Goal: Transaction & Acquisition: Purchase product/service

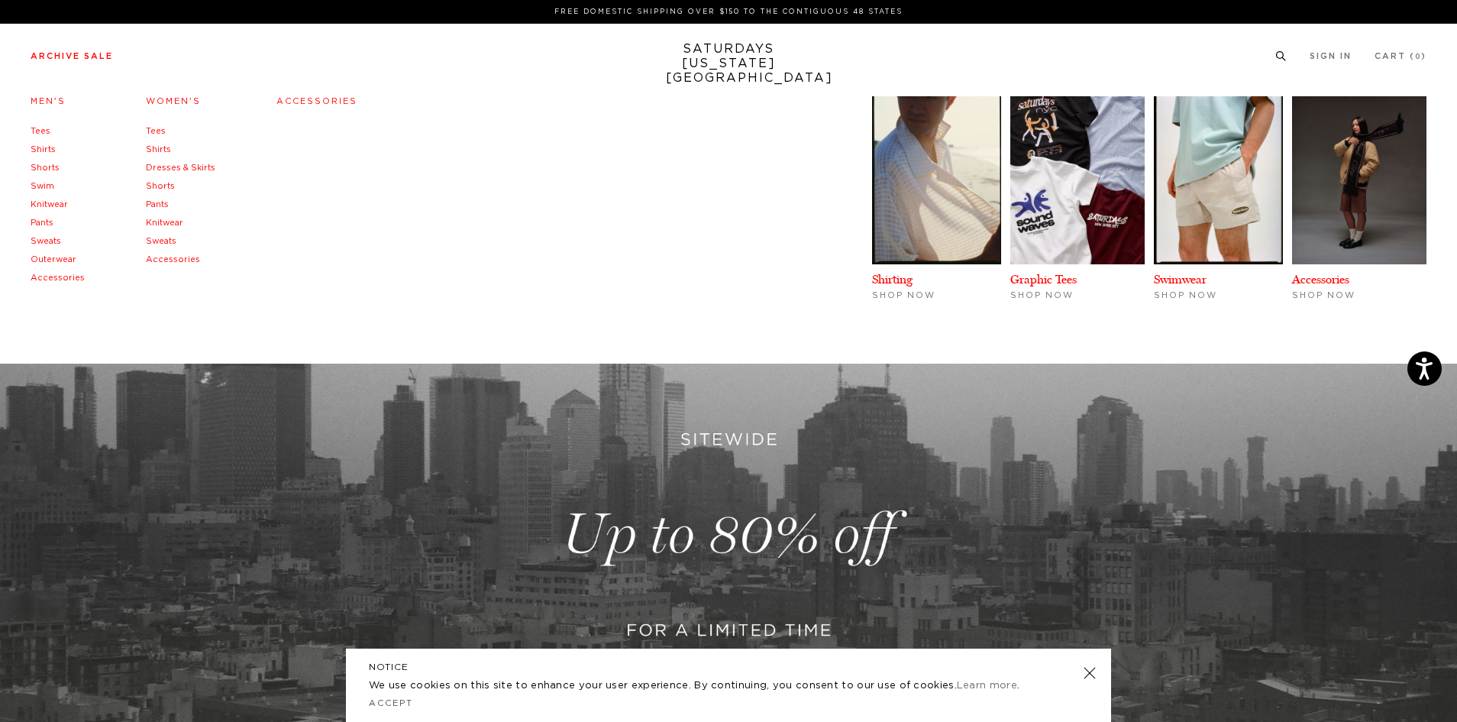
click at [41, 147] on link "Shirts" at bounding box center [43, 149] width 25 height 8
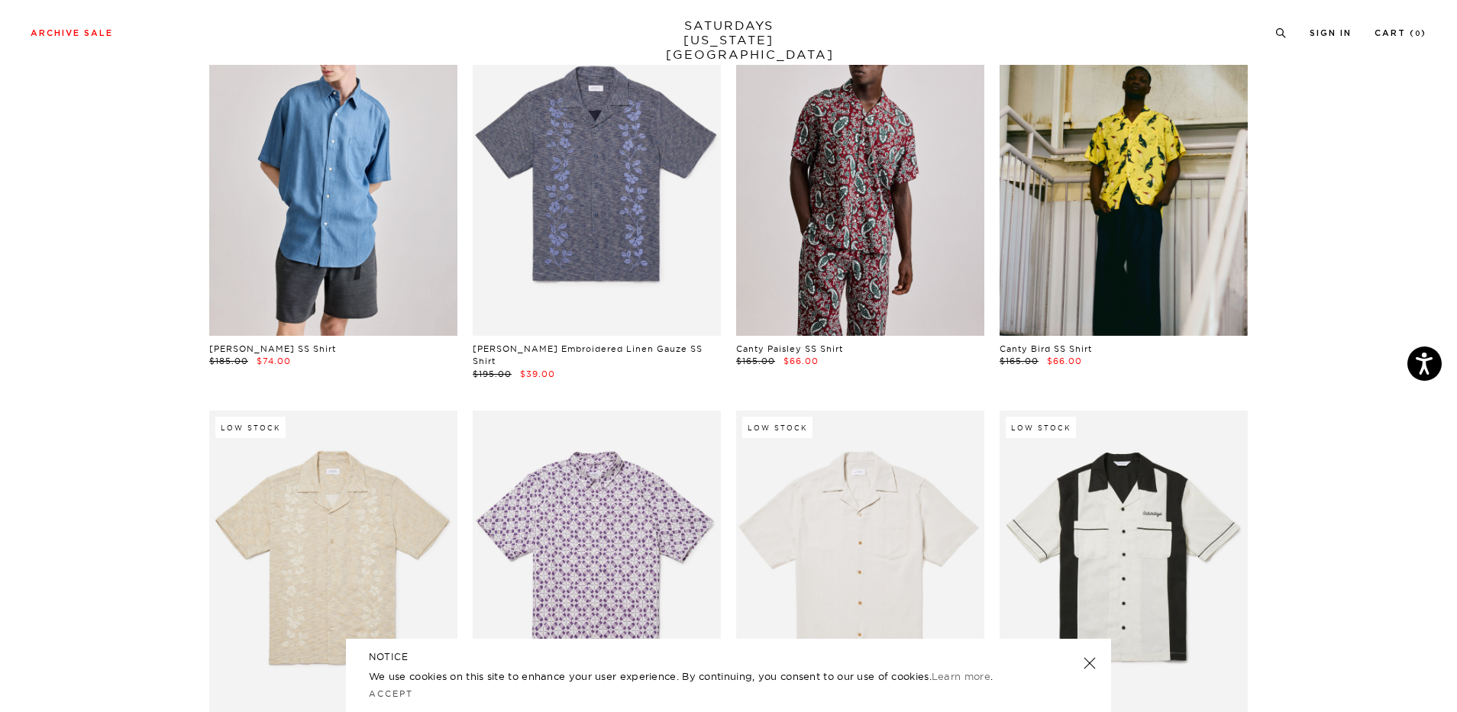
scroll to position [840, 0]
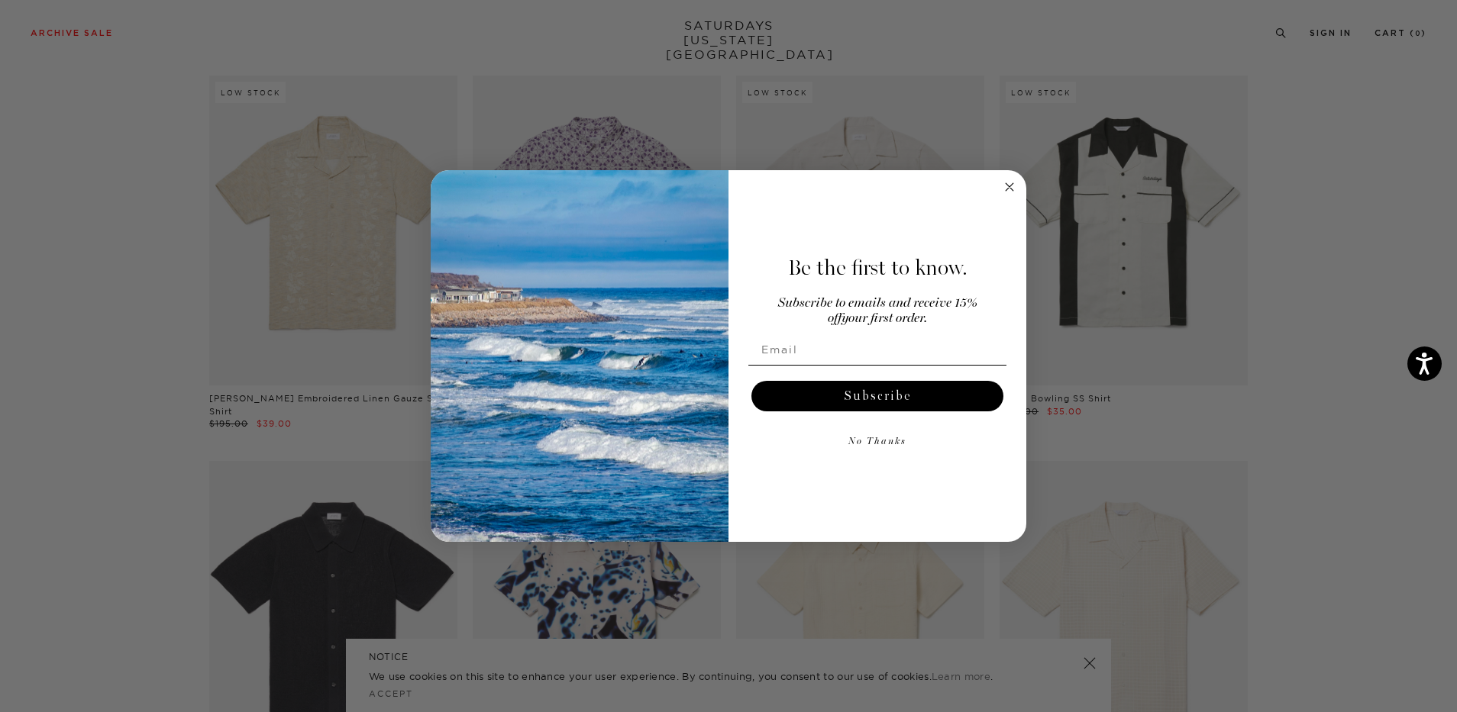
click at [1015, 183] on circle "Close dialog" at bounding box center [1010, 187] width 18 height 18
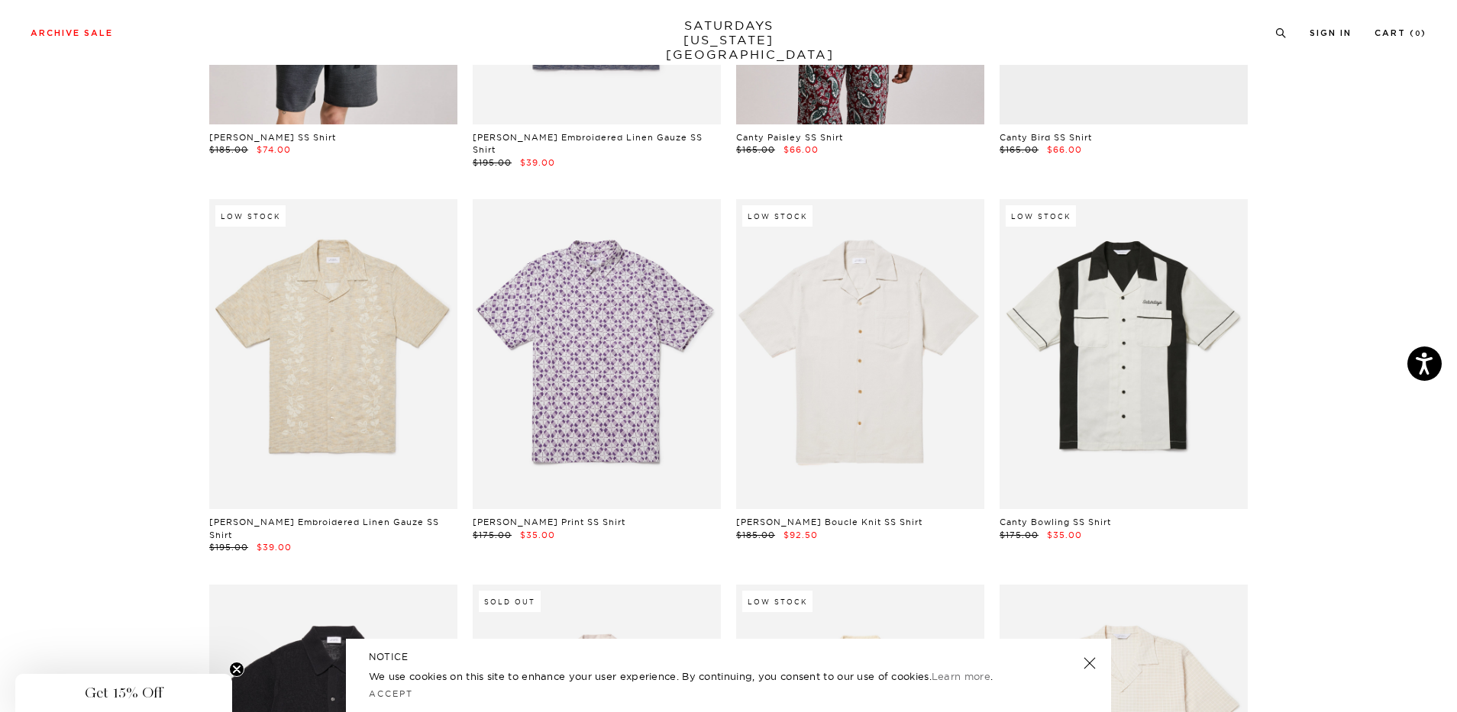
scroll to position [535, 0]
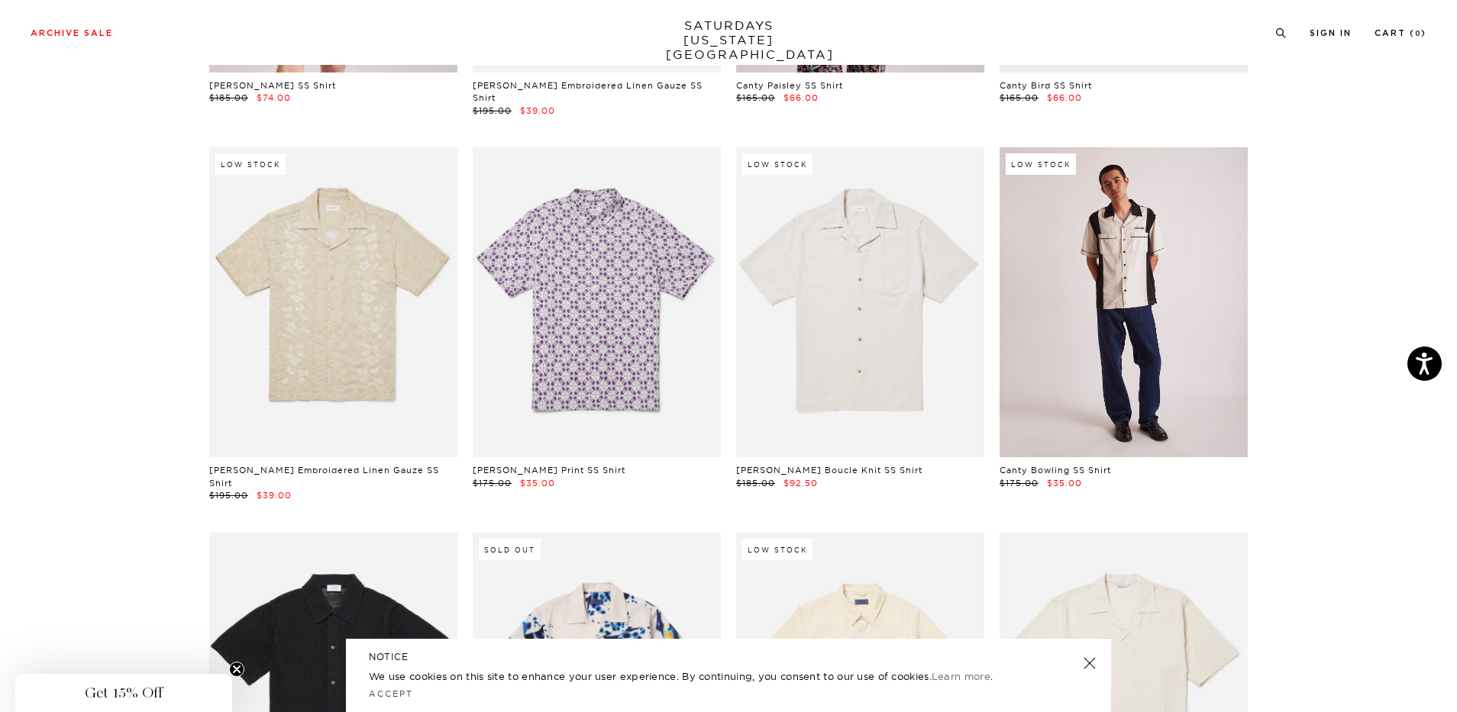
drag, startPoint x: 1136, startPoint y: 285, endPoint x: 1126, endPoint y: 308, distance: 26.0
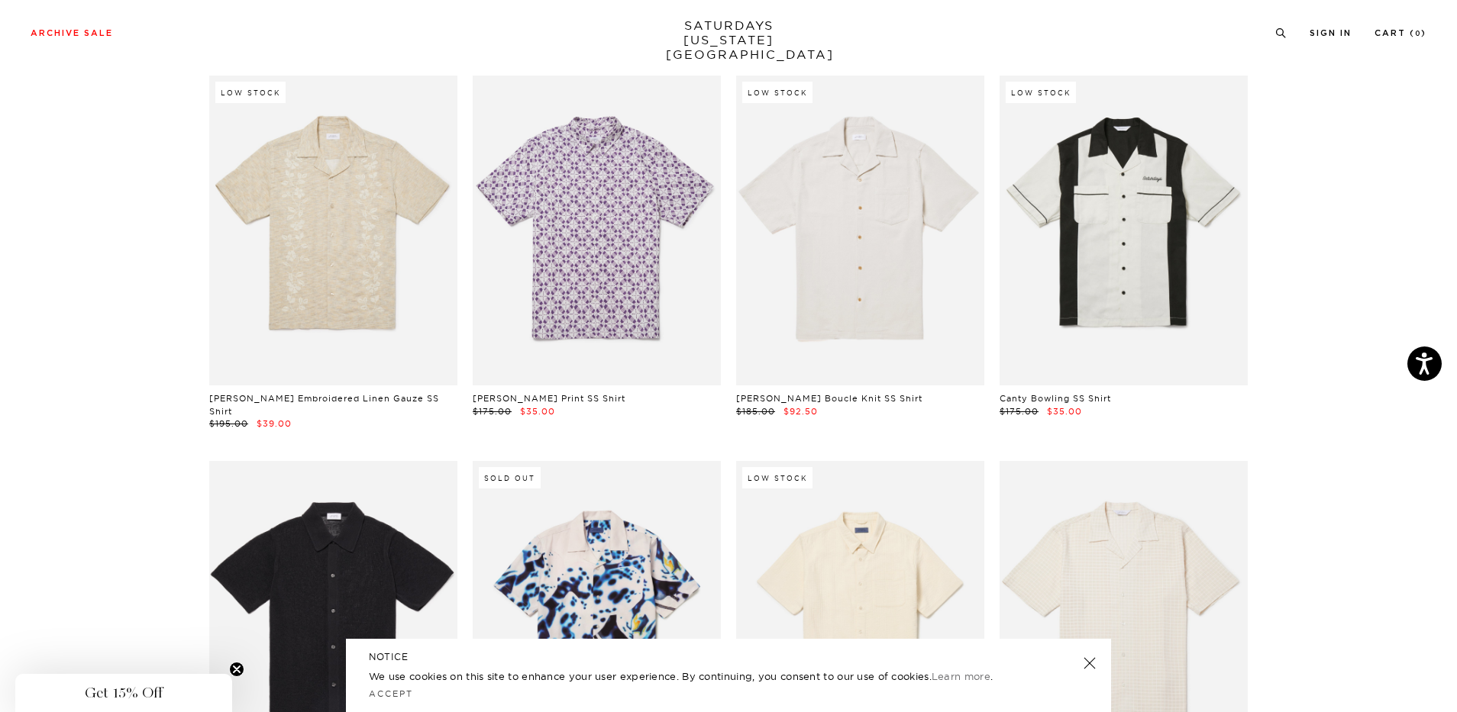
drag, startPoint x: 1126, startPoint y: 308, endPoint x: 1378, endPoint y: 251, distance: 259.2
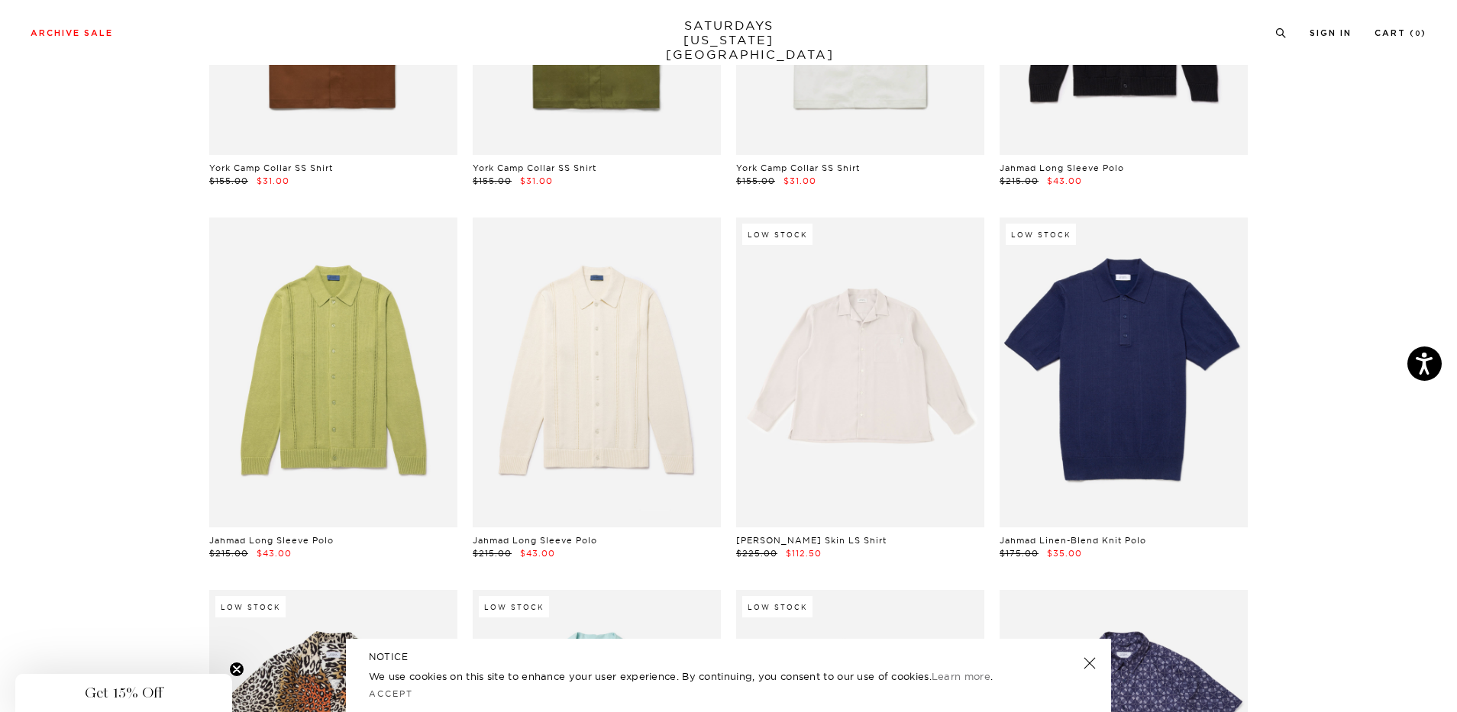
scroll to position [2520, 0]
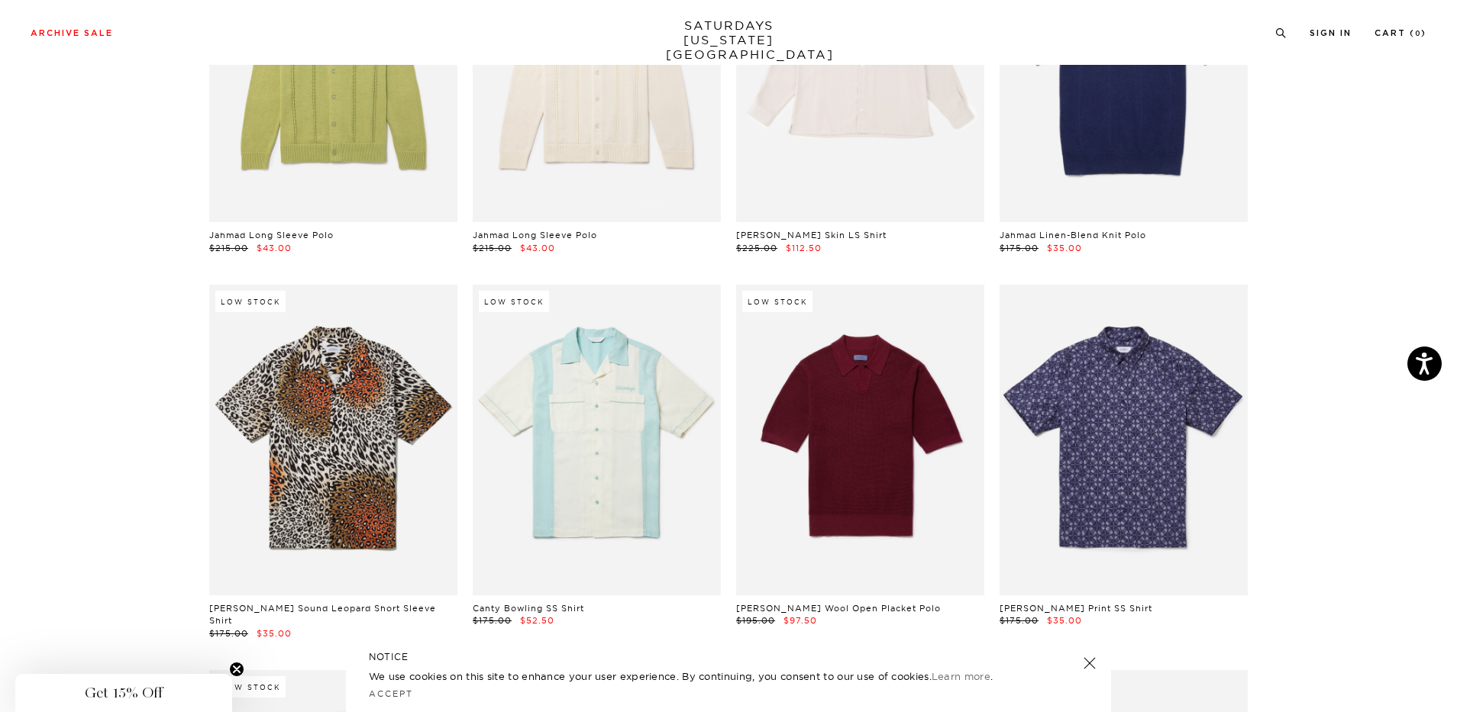
click at [1087, 666] on link at bounding box center [1089, 663] width 21 height 21
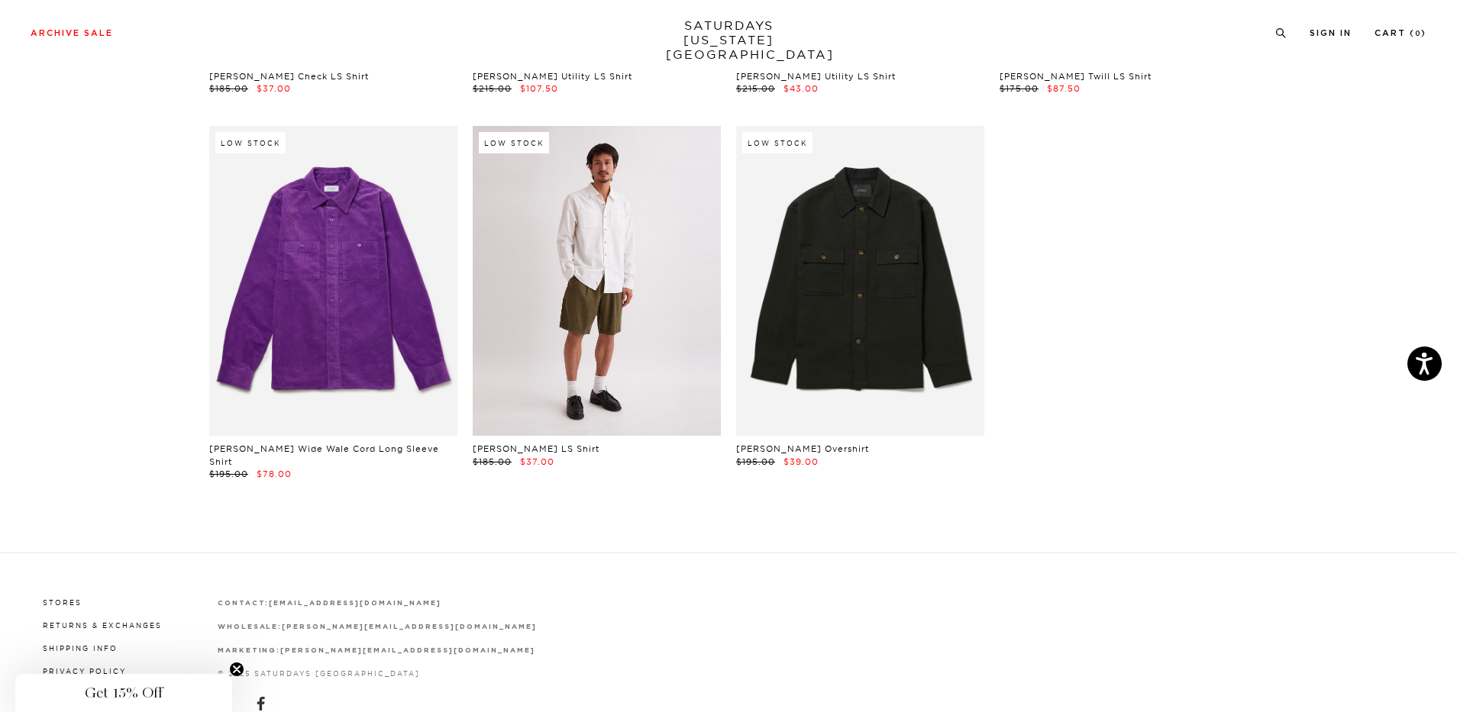
scroll to position [4483, 0]
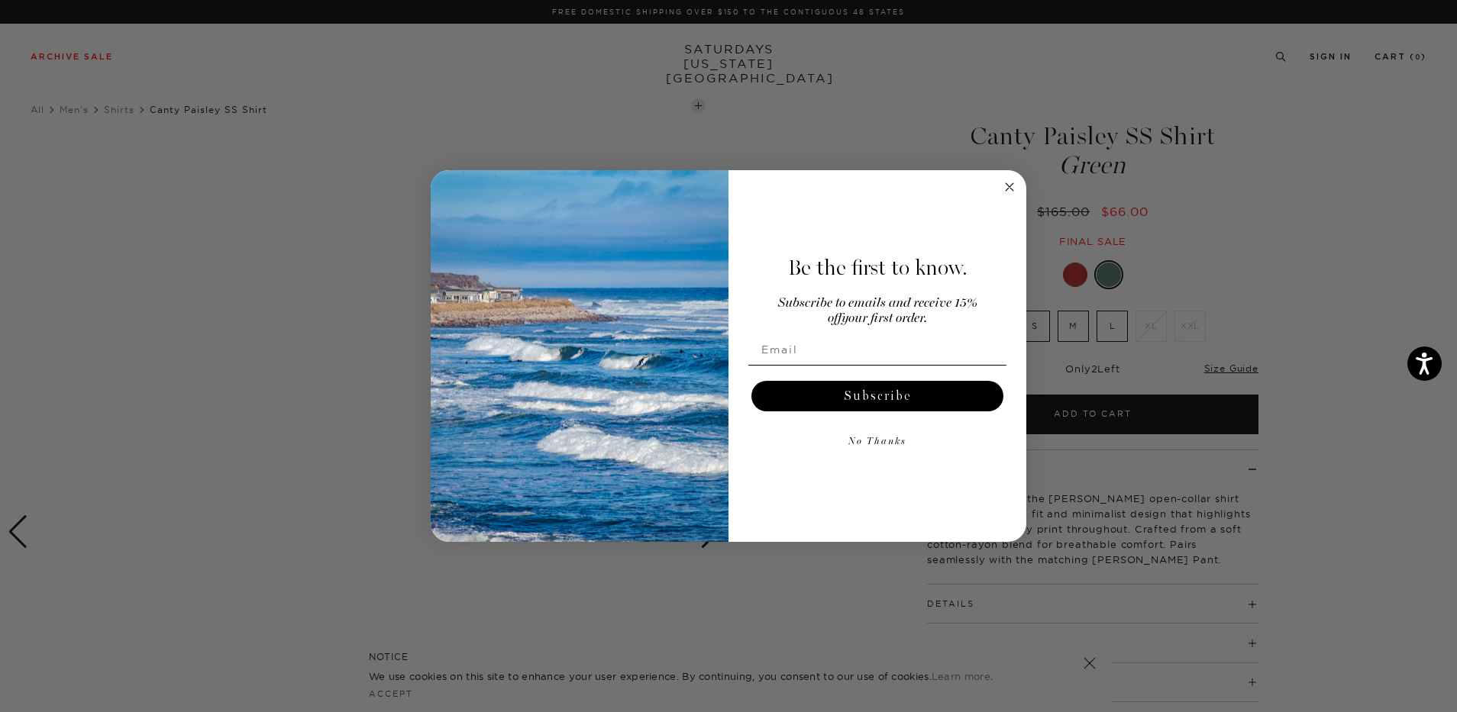
click at [1005, 184] on circle "Close dialog" at bounding box center [1010, 187] width 18 height 18
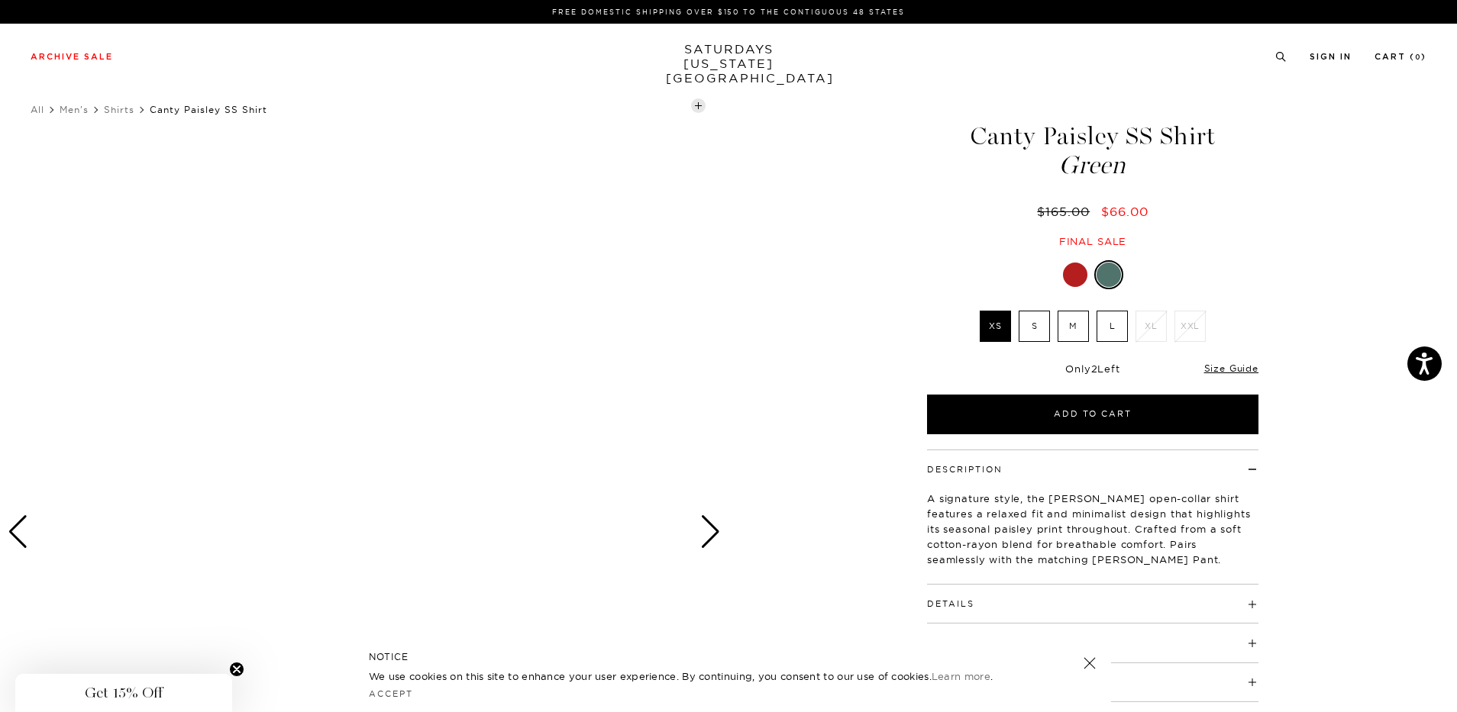
click at [1071, 275] on div at bounding box center [1075, 275] width 24 height 24
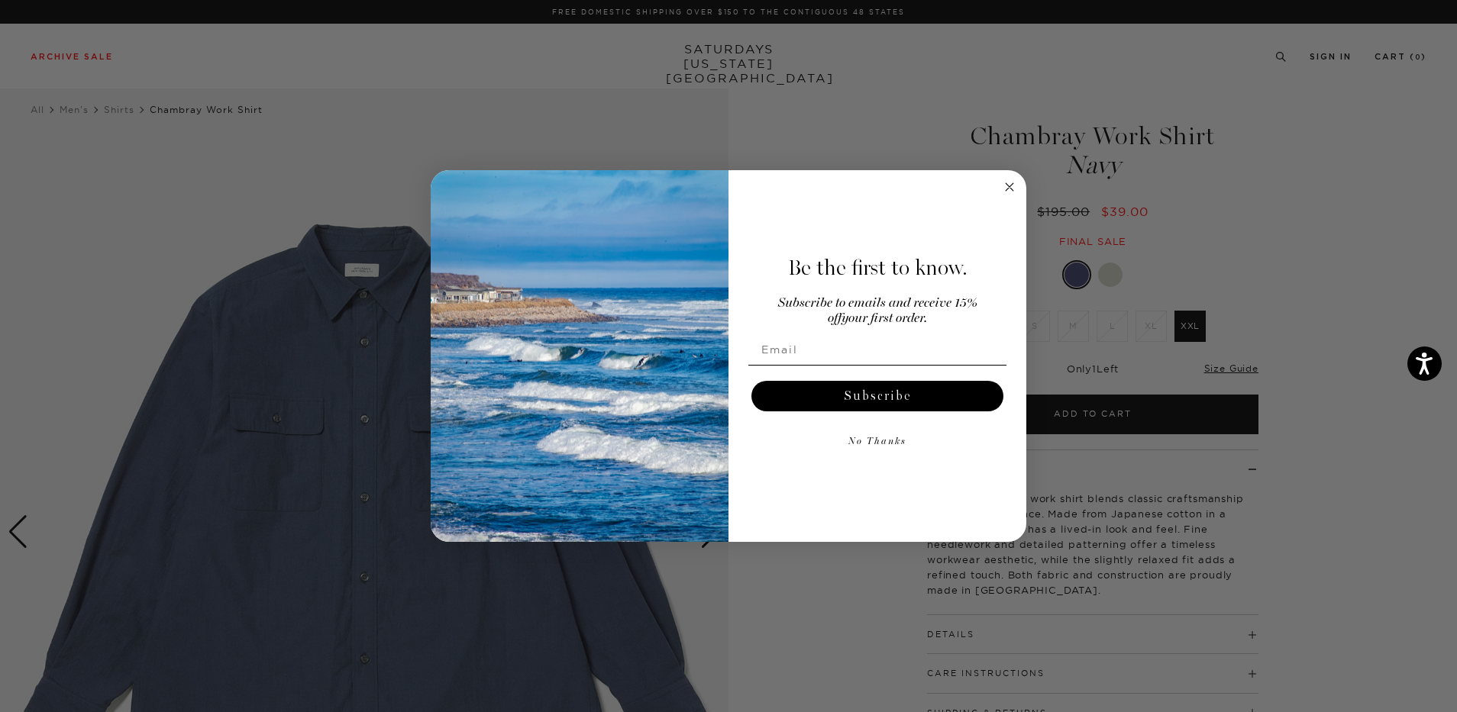
click at [1010, 185] on circle "Close dialog" at bounding box center [1010, 187] width 18 height 18
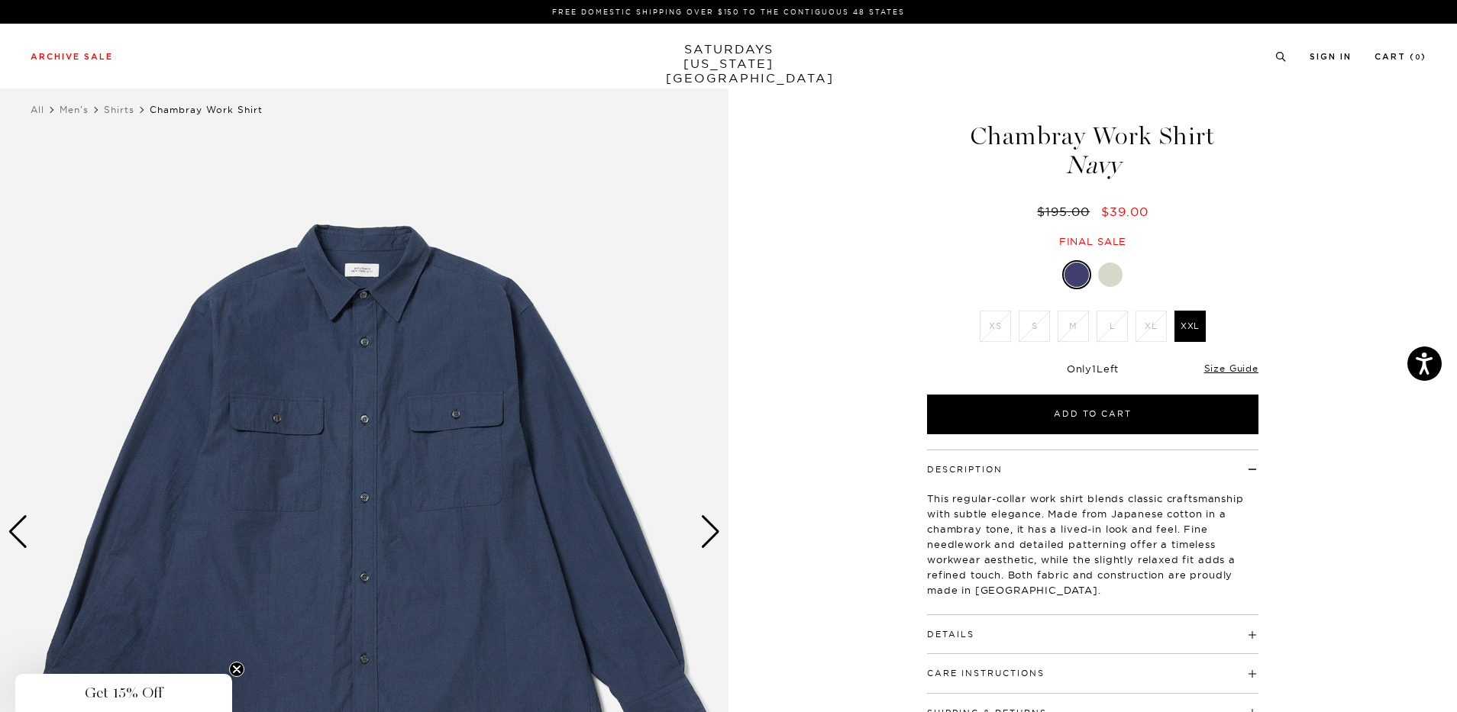
click at [1109, 273] on div at bounding box center [1110, 275] width 24 height 24
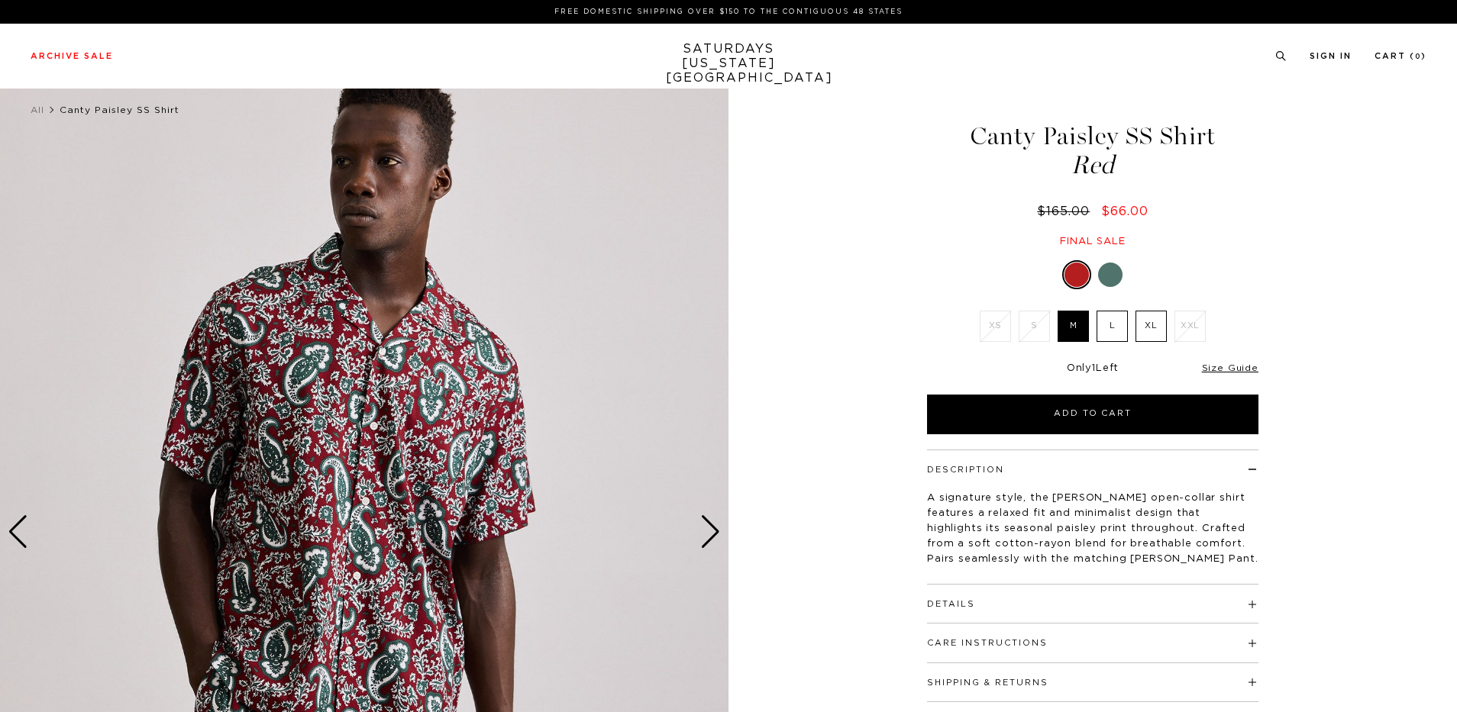
click at [1101, 276] on div at bounding box center [1110, 275] width 24 height 24
